Goal: Find specific page/section: Find specific page/section

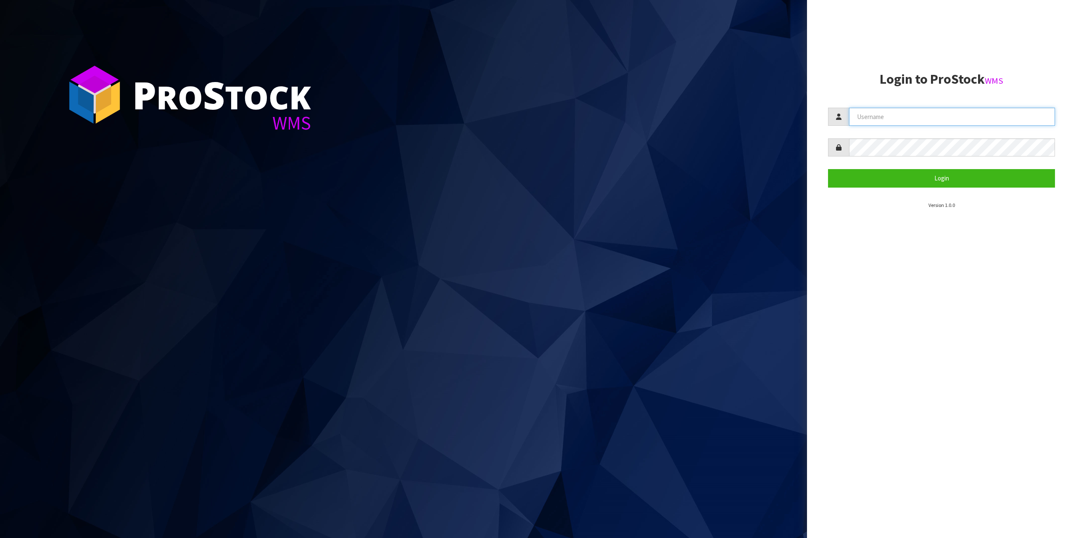
click at [958, 121] on input "text" at bounding box center [952, 117] width 206 height 18
type input "zubairmoolla"
click at [828, 169] on button "Login" at bounding box center [941, 178] width 227 height 18
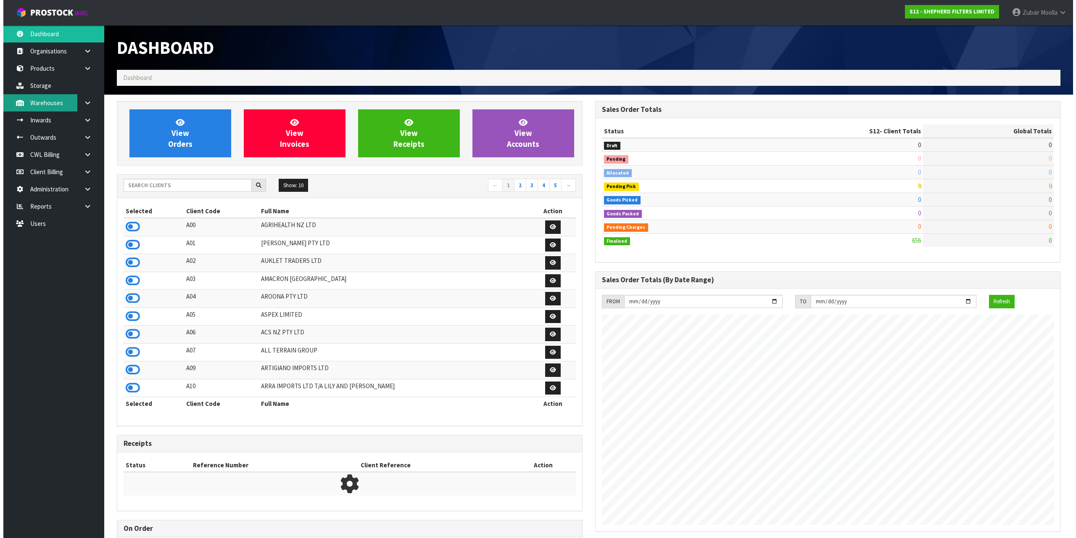
scroll to position [555, 478]
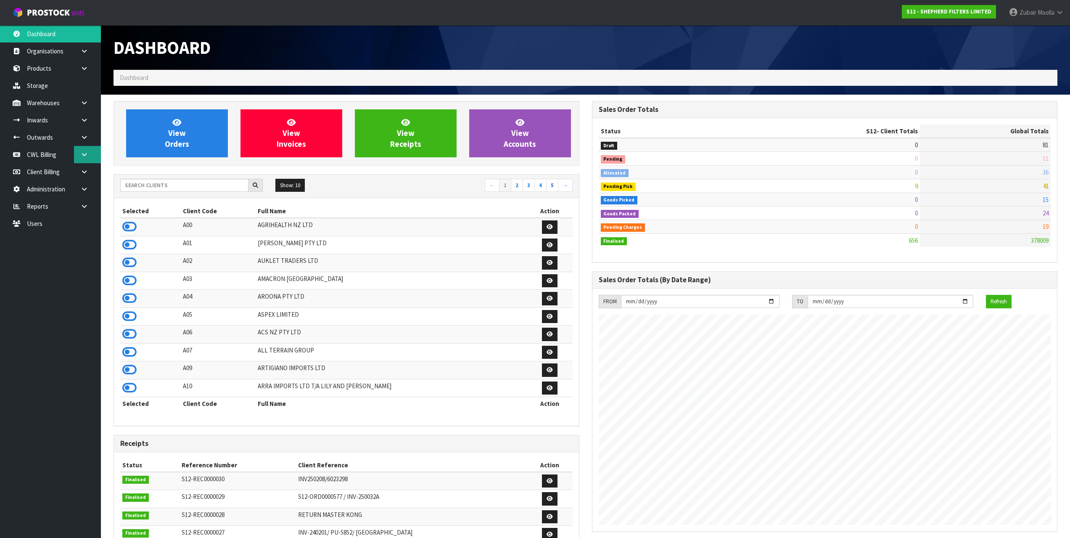
click at [79, 153] on link at bounding box center [87, 154] width 27 height 17
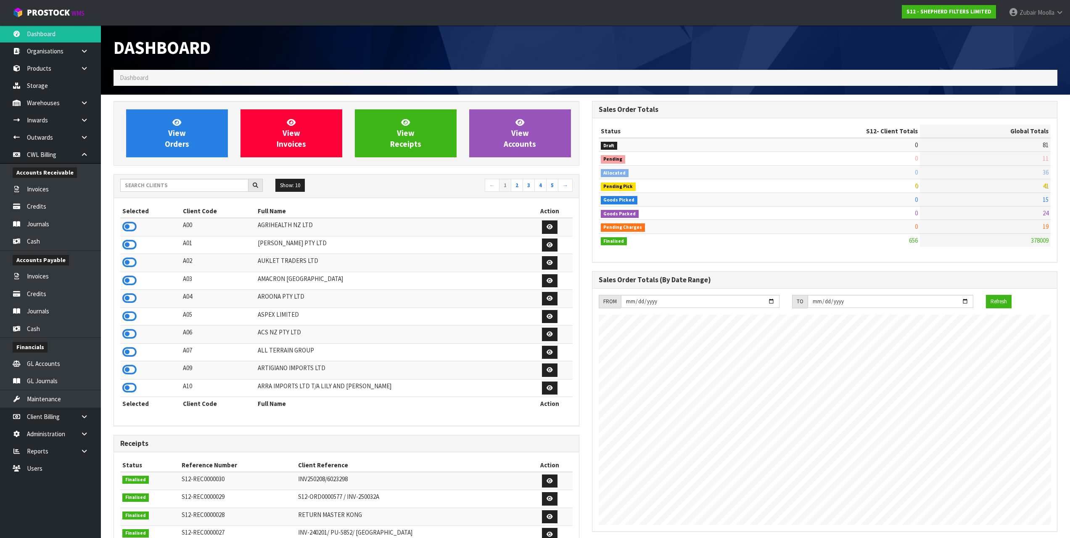
click at [63, 177] on span "Accounts Receivable" at bounding box center [45, 172] width 64 height 11
click at [57, 195] on link "Invoices" at bounding box center [50, 188] width 101 height 17
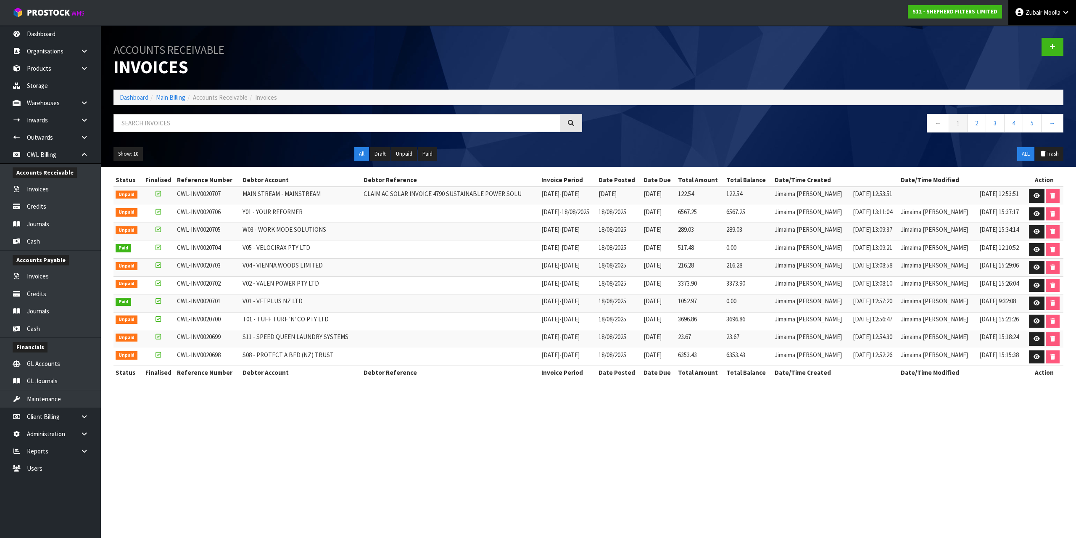
click at [1044, 14] on span "Moolla" at bounding box center [1052, 12] width 17 height 8
click at [1029, 32] on link "Logout" at bounding box center [1042, 33] width 66 height 11
click at [999, 61] on div at bounding box center [829, 46] width 481 height 43
